Goal: Task Accomplishment & Management: Manage account settings

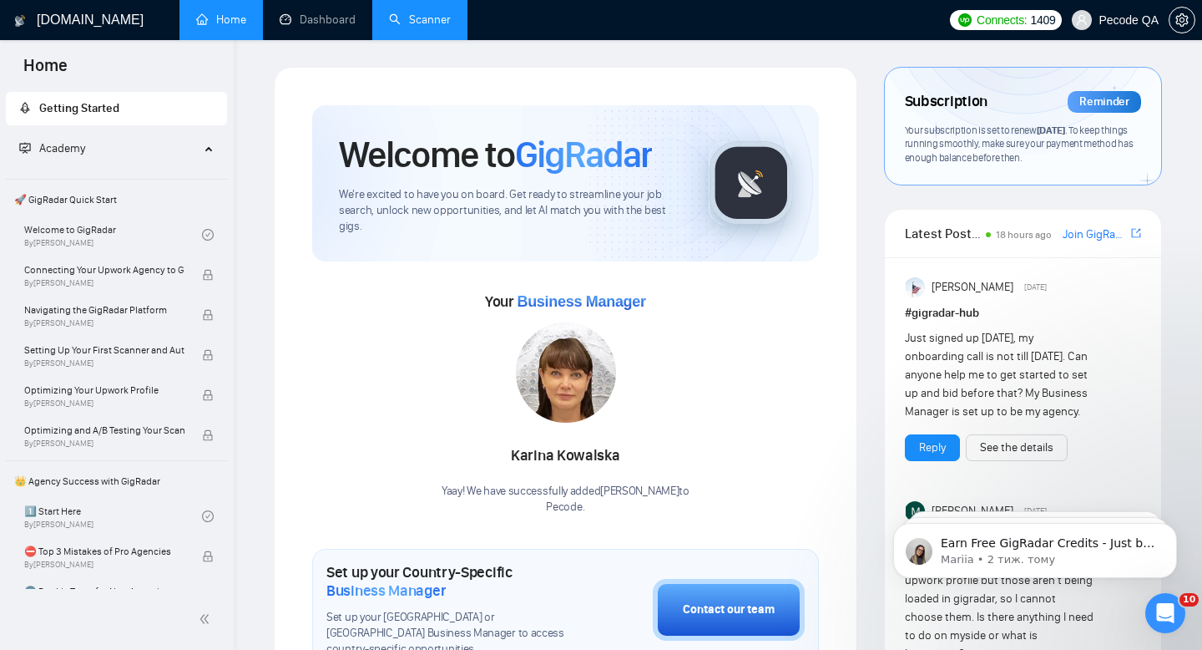
click at [447, 14] on link "Scanner" at bounding box center [420, 20] width 62 height 14
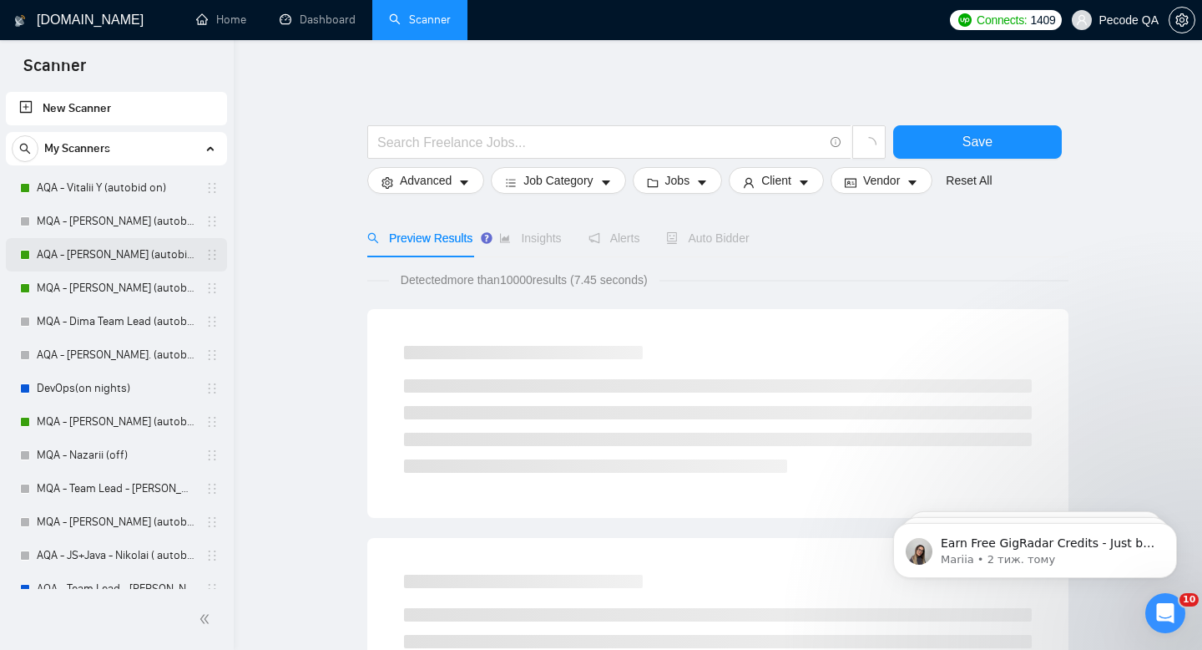
click at [89, 261] on link "AQA - [PERSON_NAME] (autobid on)" at bounding box center [116, 254] width 159 height 33
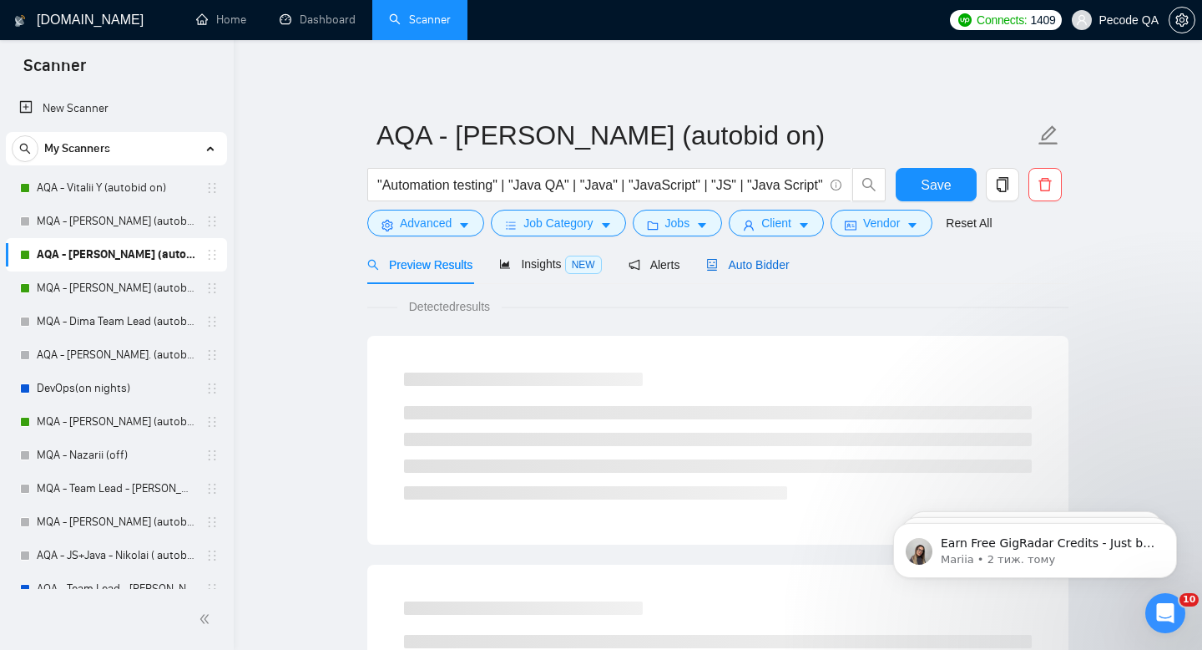
click at [754, 266] on span "Auto Bidder" at bounding box center [747, 264] width 83 height 13
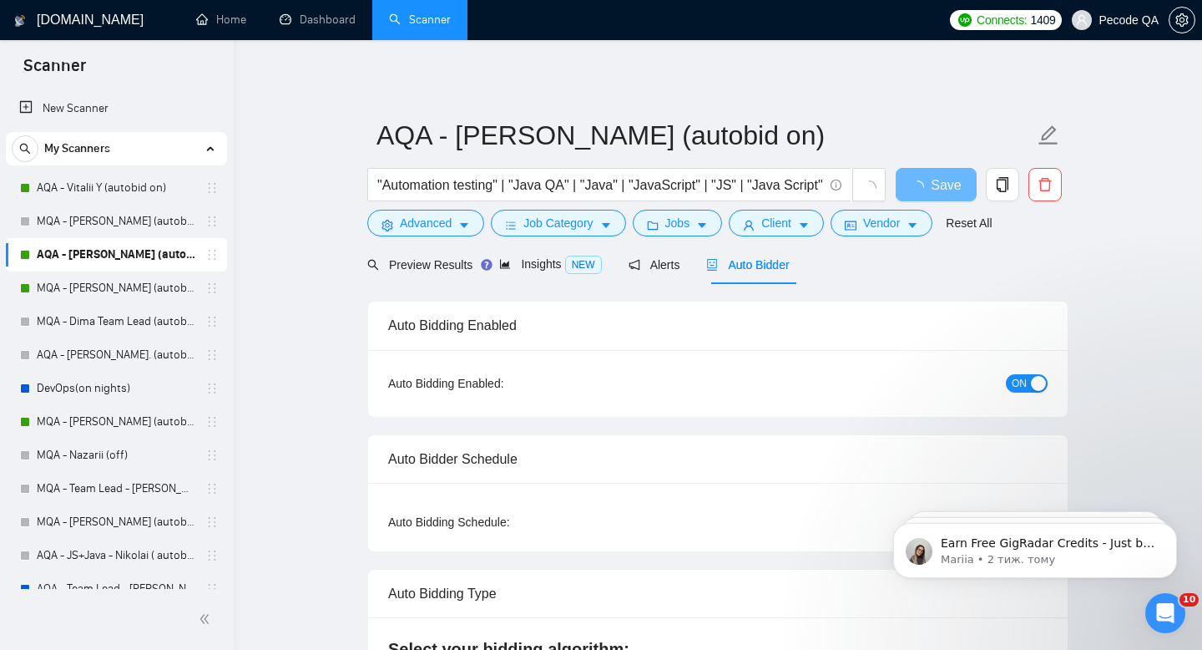
checkbox input "true"
click at [1008, 513] on span "Custom" at bounding box center [1014, 522] width 53 height 18
click at [988, 515] on input "Custom" at bounding box center [980, 521] width 13 height 13
radio input "true"
radio input "false"
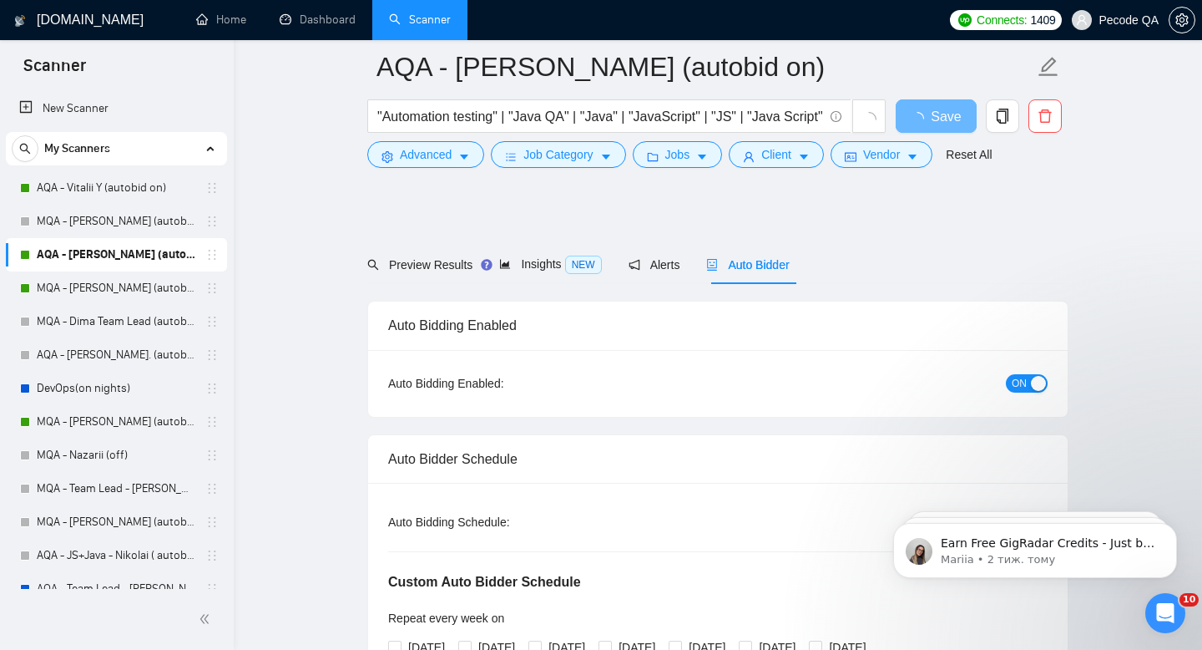
scroll to position [133, 0]
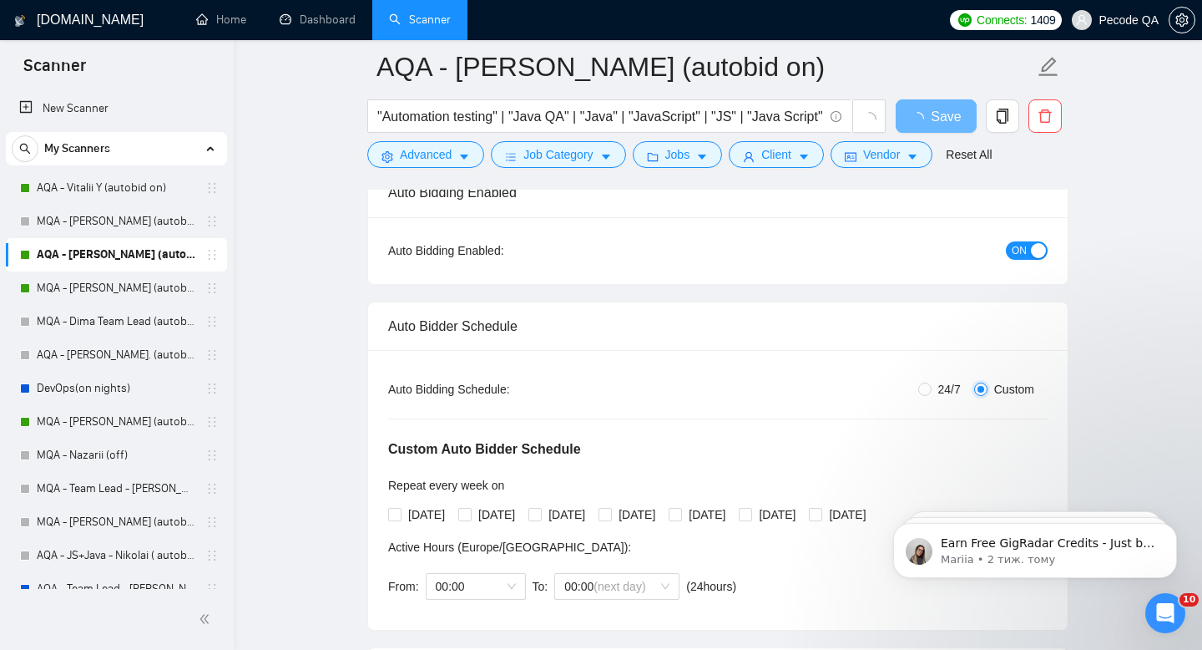
checkbox input "true"
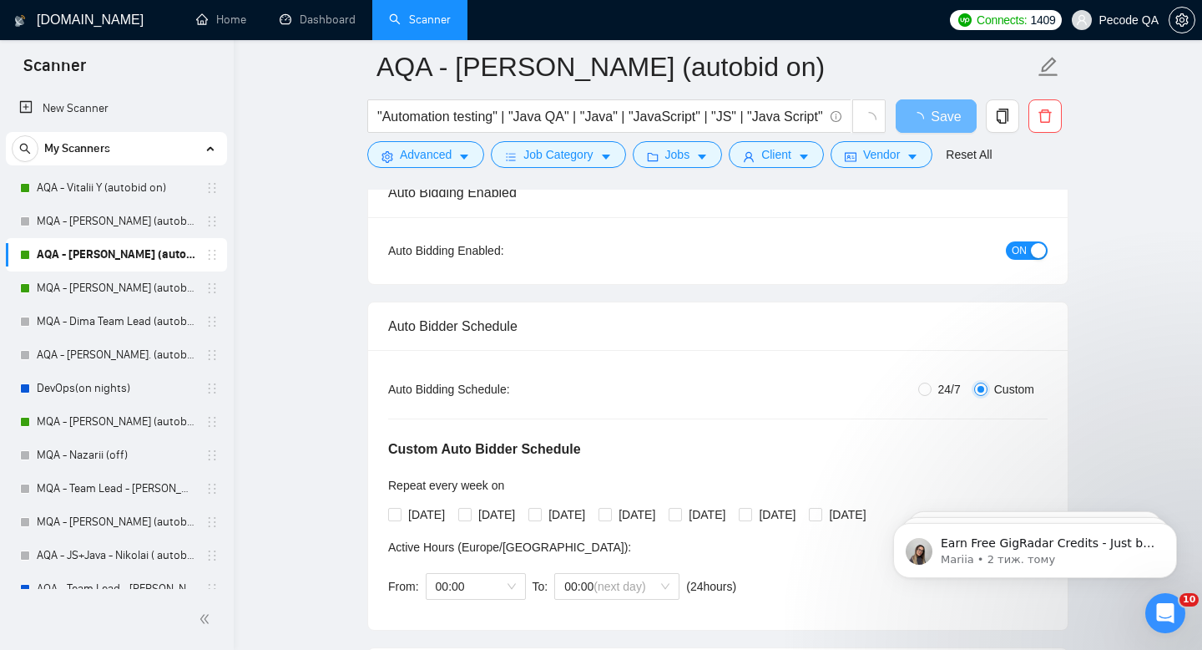
checkbox input "true"
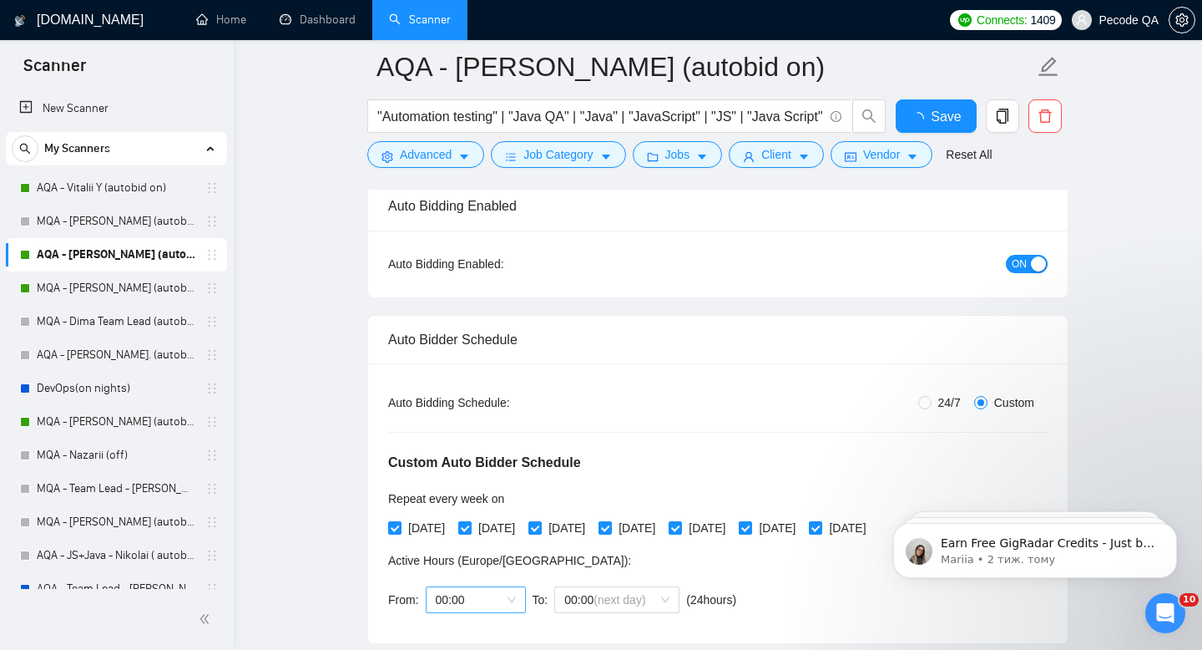
click at [460, 576] on div "From: 00:00 To: 00:00 (next day) ( 24 hours) [GEOGRAPHIC_DATA]/[GEOGRAPHIC_DATA]" at bounding box center [565, 599] width 355 height 47
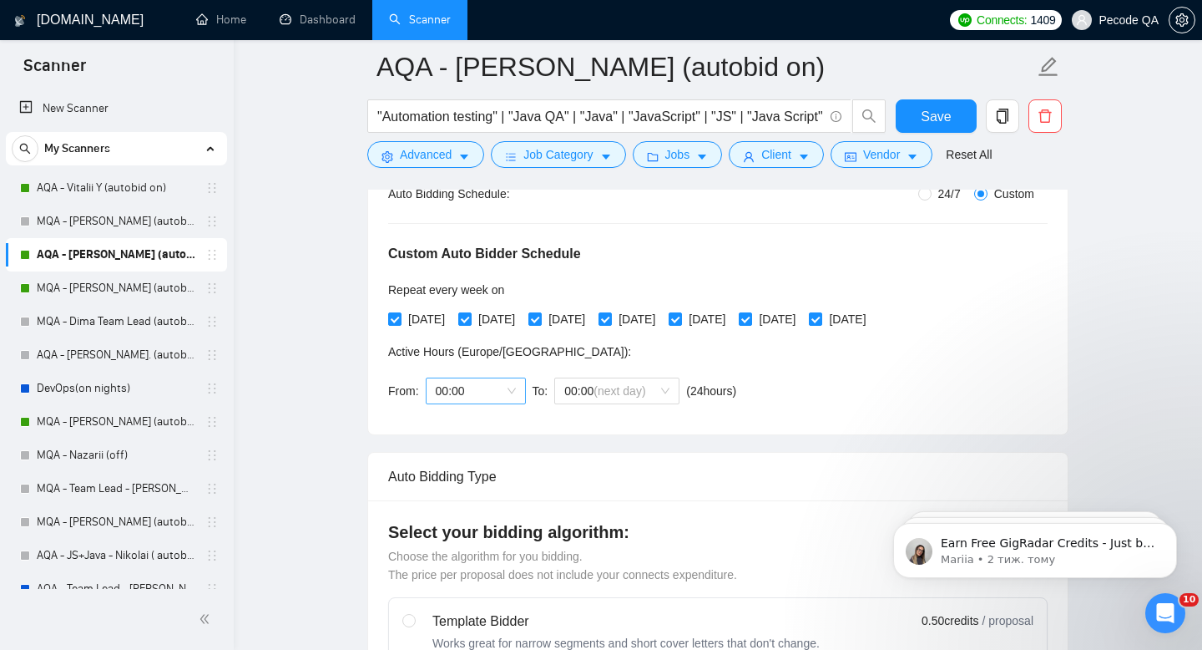
click at [461, 388] on span "00:00" at bounding box center [476, 390] width 80 height 25
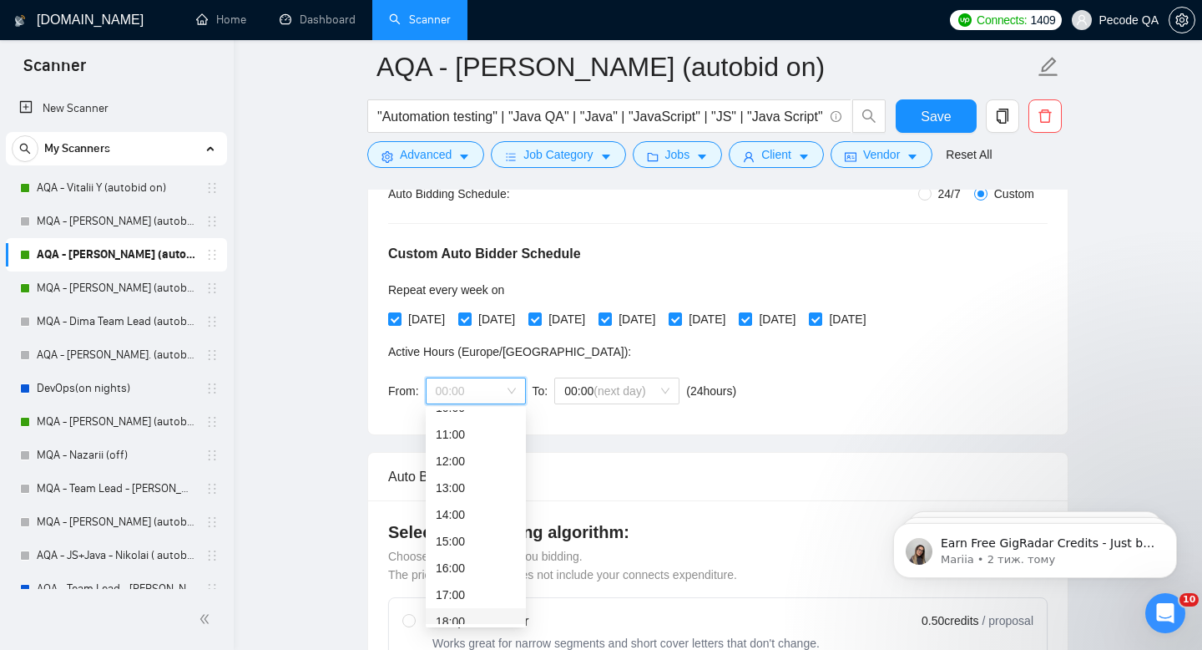
click at [463, 612] on div "18:00" at bounding box center [476, 621] width 80 height 18
click at [638, 372] on div "From: 18:00 18:00 To: 00:00 (next day) ( 6 hours) [GEOGRAPHIC_DATA]/[GEOGRAPHIC…" at bounding box center [562, 390] width 348 height 47
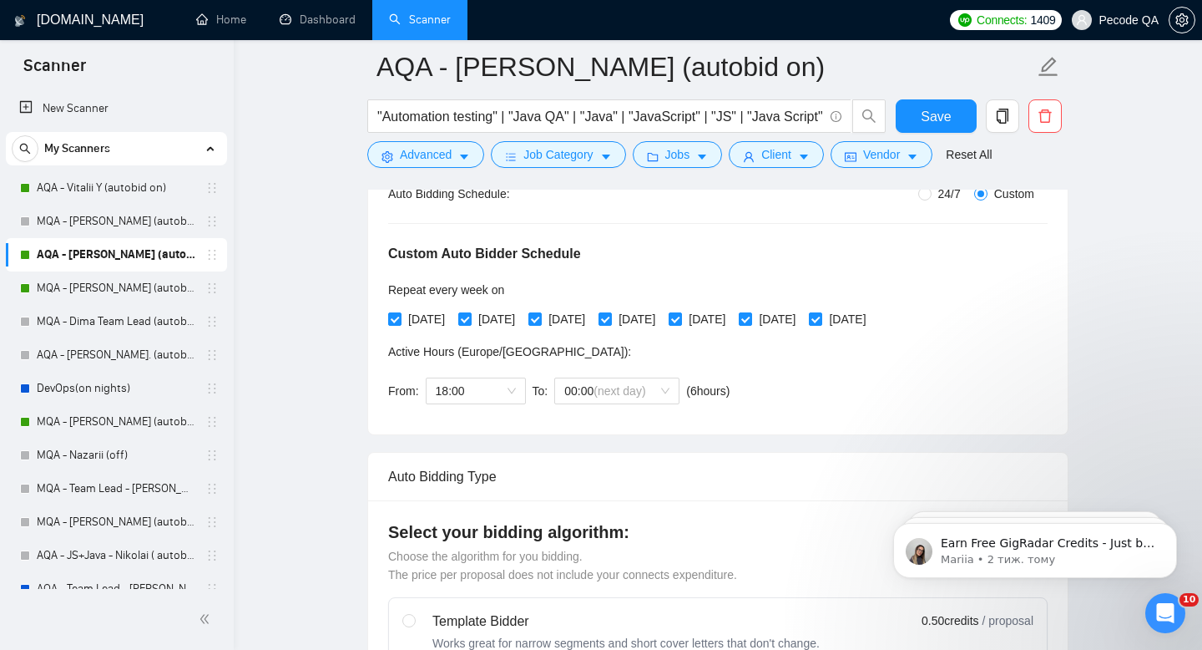
click at [622, 404] on div "From: 18:00 To: 00:00 (next day) ( 6 hours) [GEOGRAPHIC_DATA]/[GEOGRAPHIC_DATA]" at bounding box center [562, 390] width 348 height 47
click at [619, 388] on span "(next day)" at bounding box center [620, 390] width 52 height 13
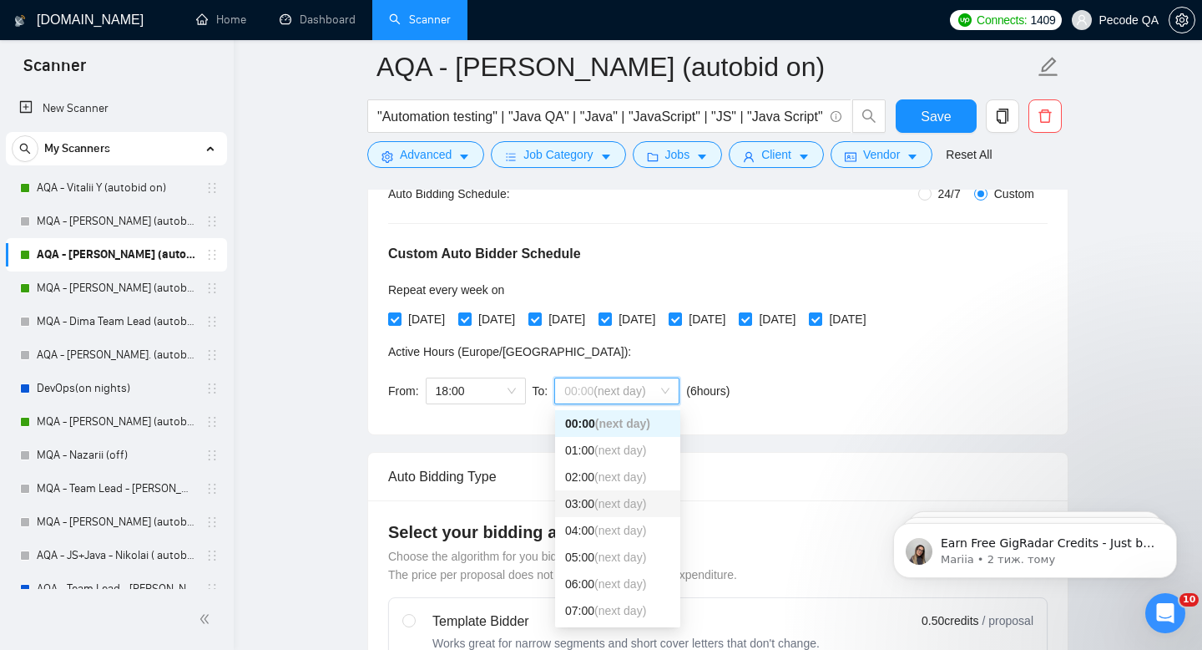
scroll to position [128, 0]
click at [604, 529] on span "(next day)" at bounding box center [620, 535] width 52 height 13
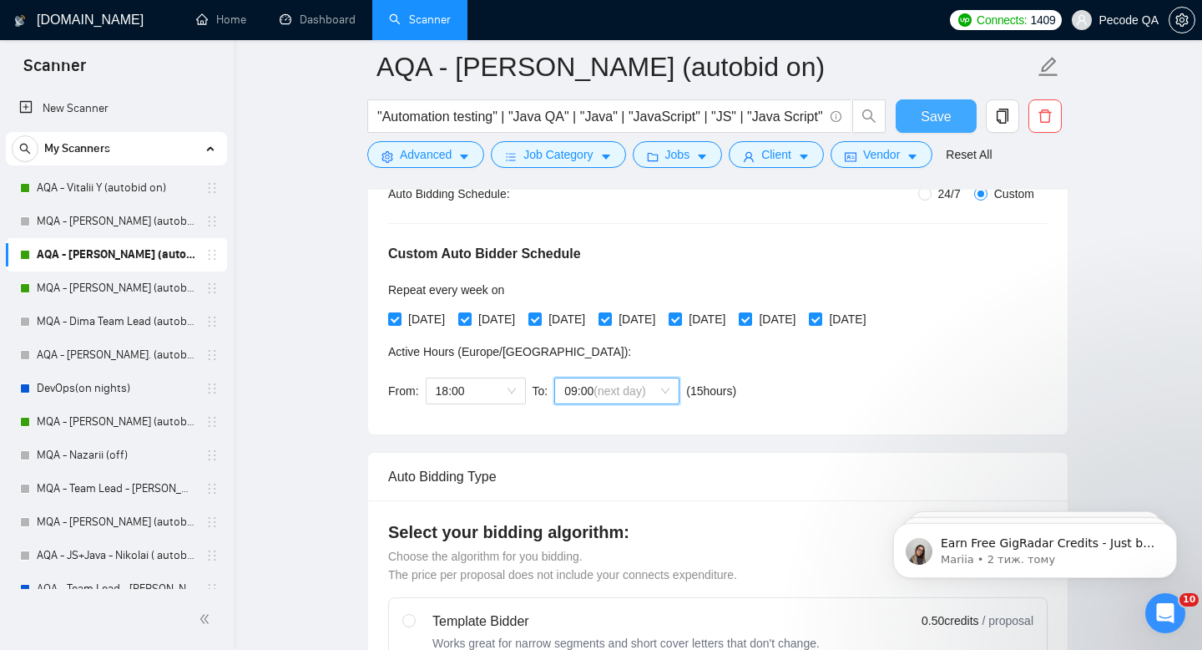
click at [931, 110] on span "Save" at bounding box center [936, 116] width 30 height 21
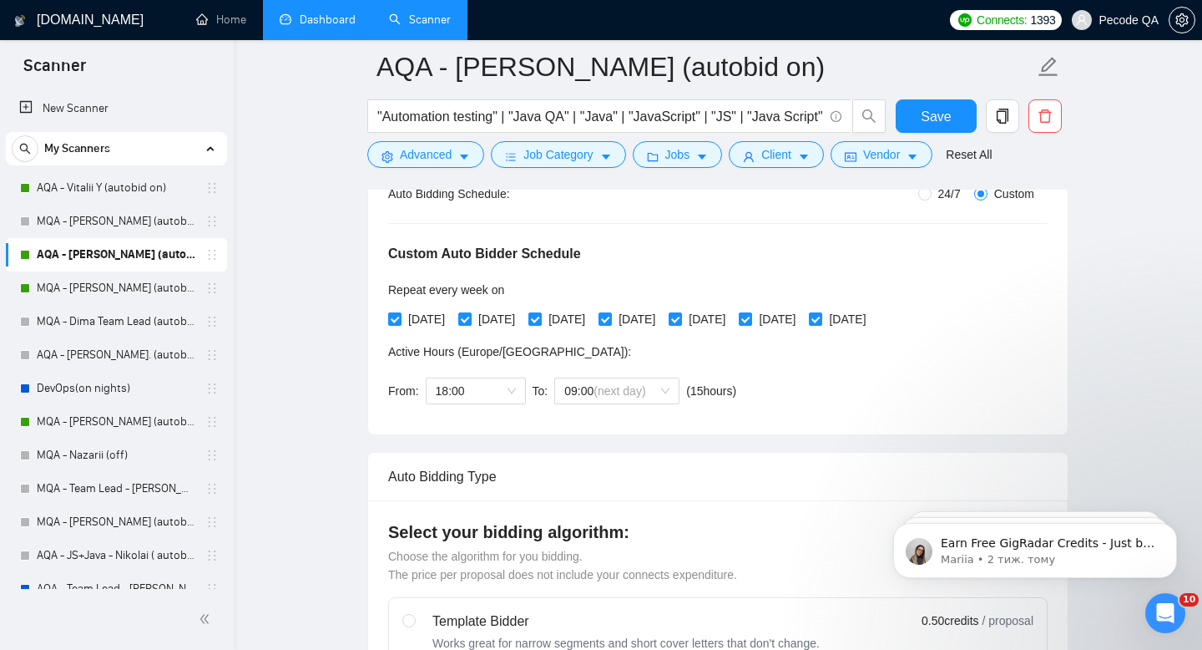
click at [328, 19] on link "Dashboard" at bounding box center [318, 20] width 76 height 14
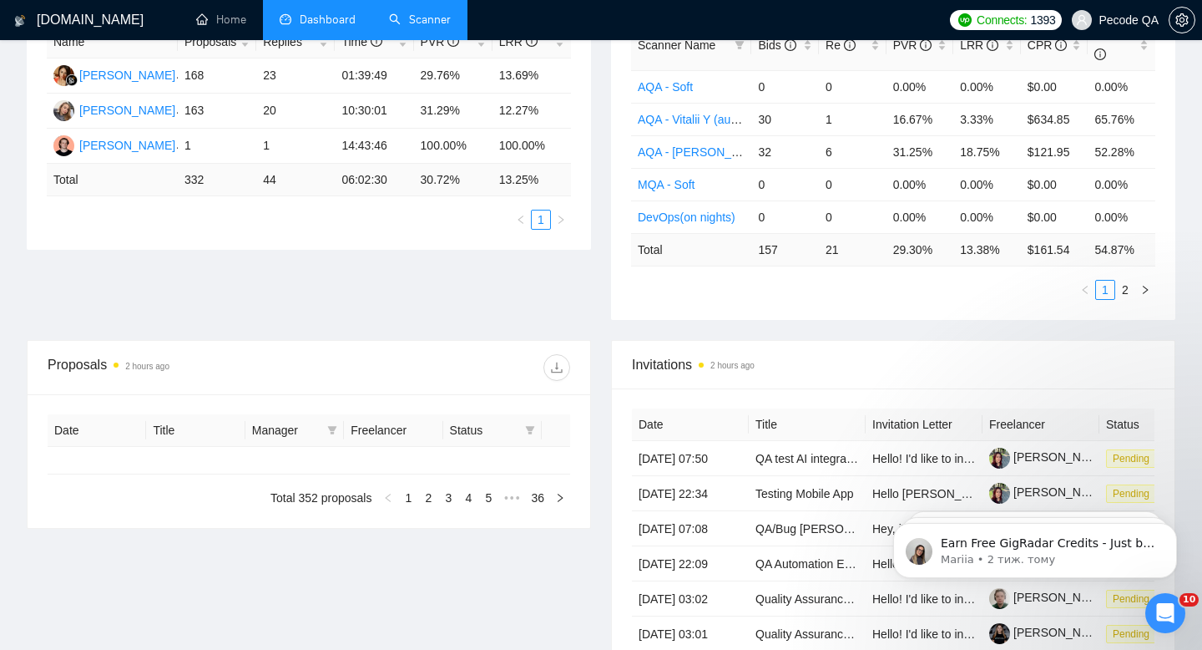
type input "[DATE]"
